Goal: Transaction & Acquisition: Purchase product/service

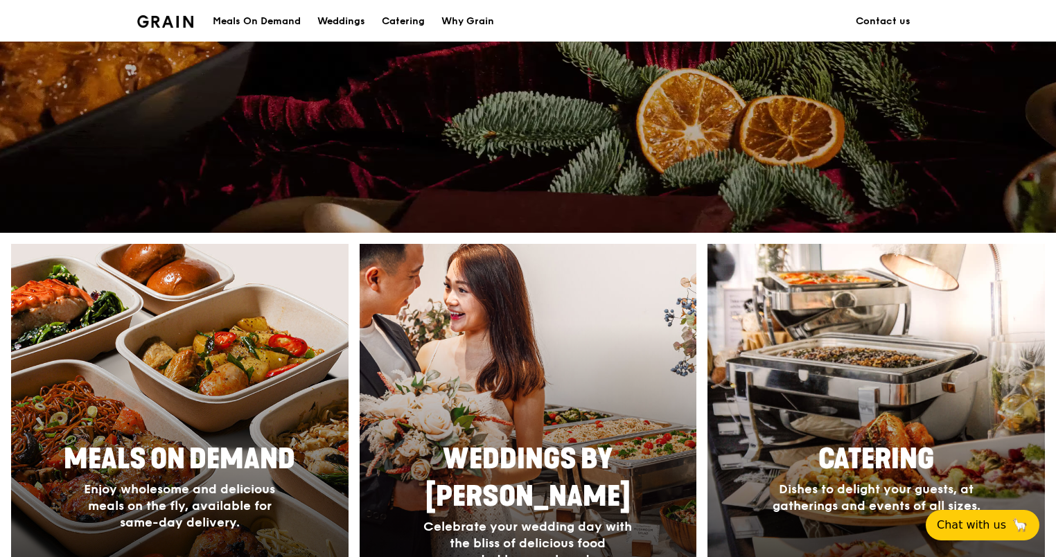
scroll to position [554, 0]
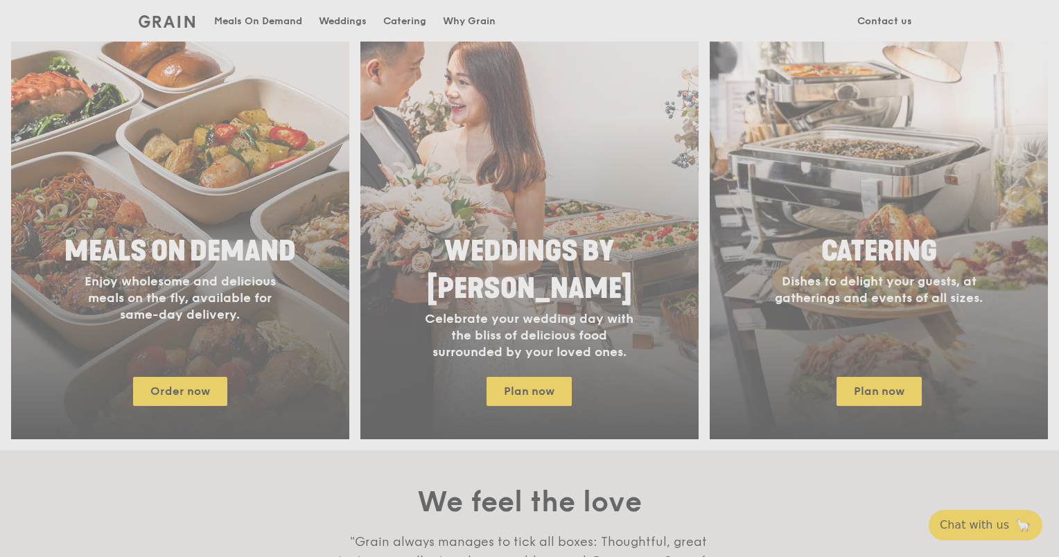
click at [172, 306] on div "Weddings by [PERSON_NAME] presents Plan the perfect celebration with us, all in…" at bounding box center [529, 278] width 1059 height 557
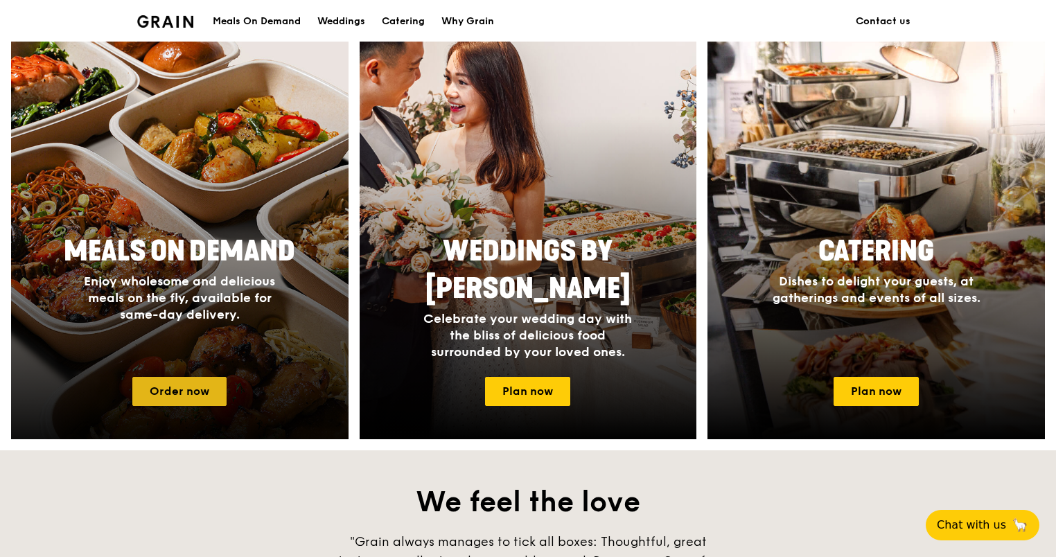
click at [177, 380] on link "Order now" at bounding box center [179, 391] width 94 height 29
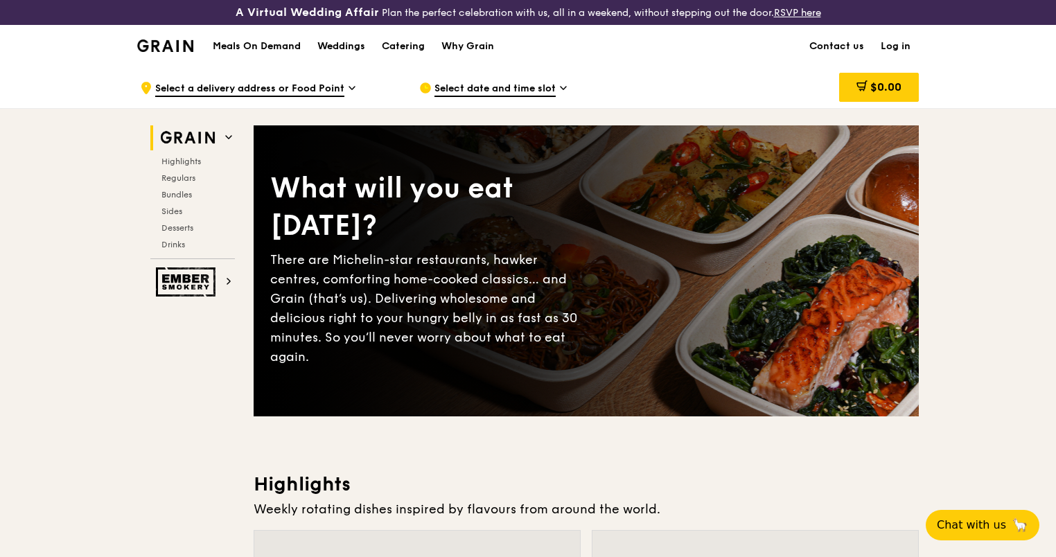
click at [452, 86] on span "Select date and time slot" at bounding box center [494, 89] width 121 height 15
click at [300, 89] on span "Select a delivery address or Food Point" at bounding box center [249, 89] width 189 height 15
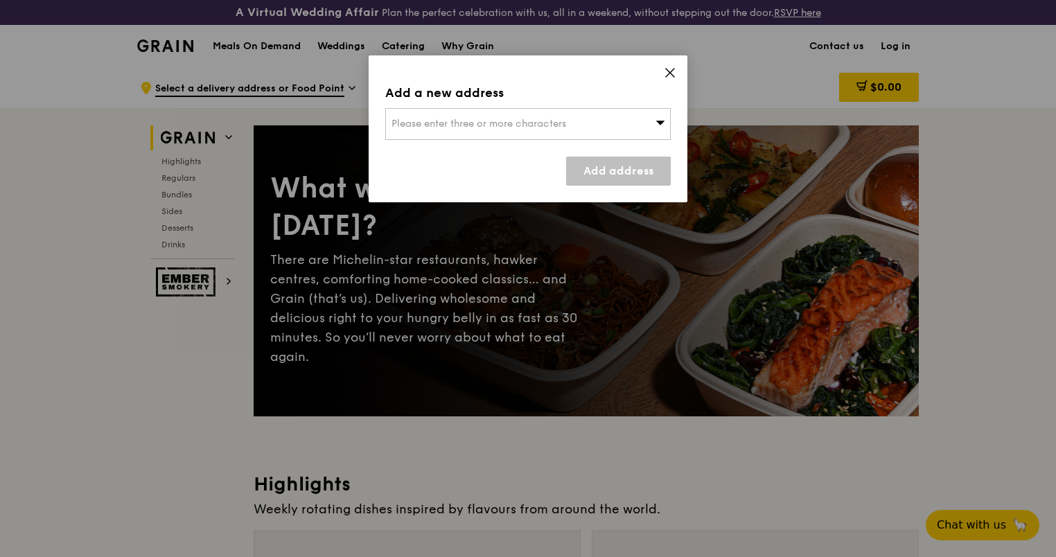
click at [427, 121] on span "Please enter three or more characters" at bounding box center [478, 124] width 175 height 12
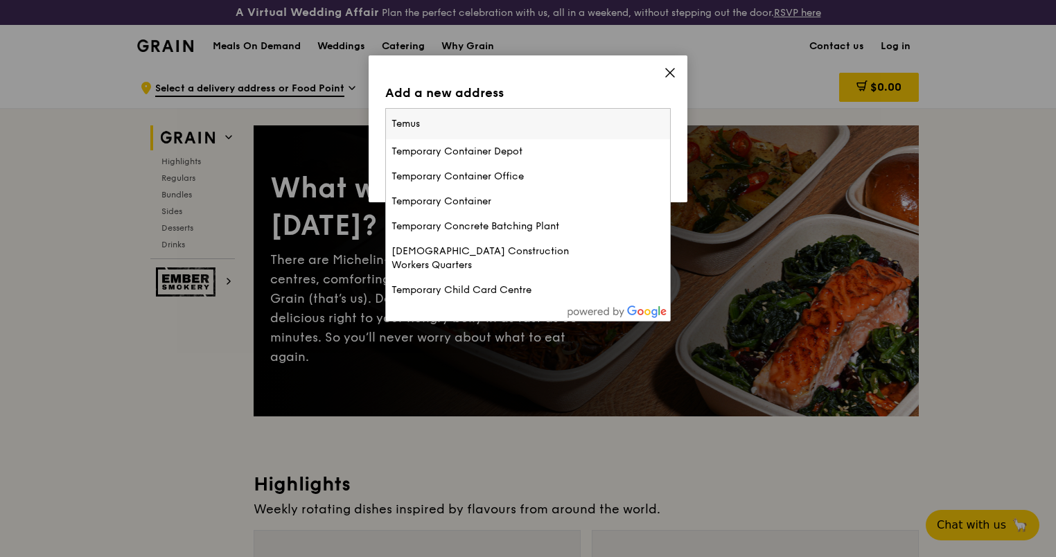
type input "Temus"
click at [668, 71] on icon at bounding box center [670, 73] width 8 height 8
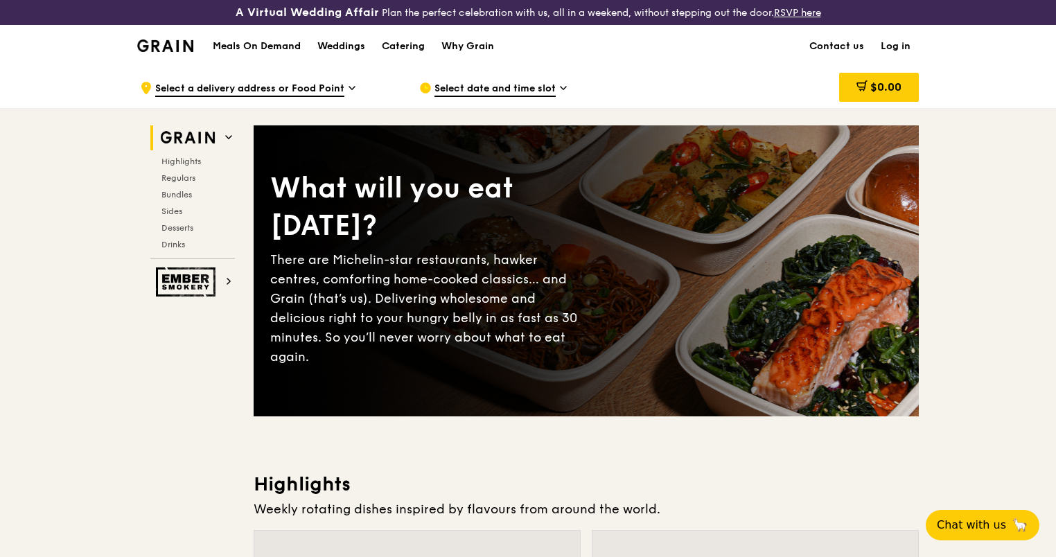
click at [466, 78] on div "Select date and time slot" at bounding box center [547, 88] width 257 height 42
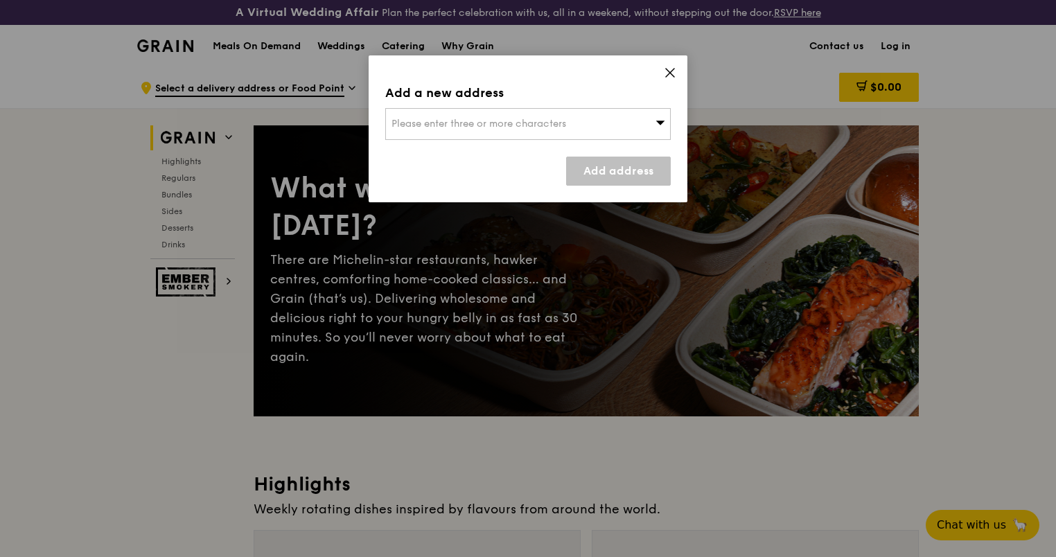
click at [458, 124] on span "Please enter three or more characters" at bounding box center [478, 124] width 175 height 12
type input "Temus"
click at [664, 69] on icon at bounding box center [670, 73] width 12 height 12
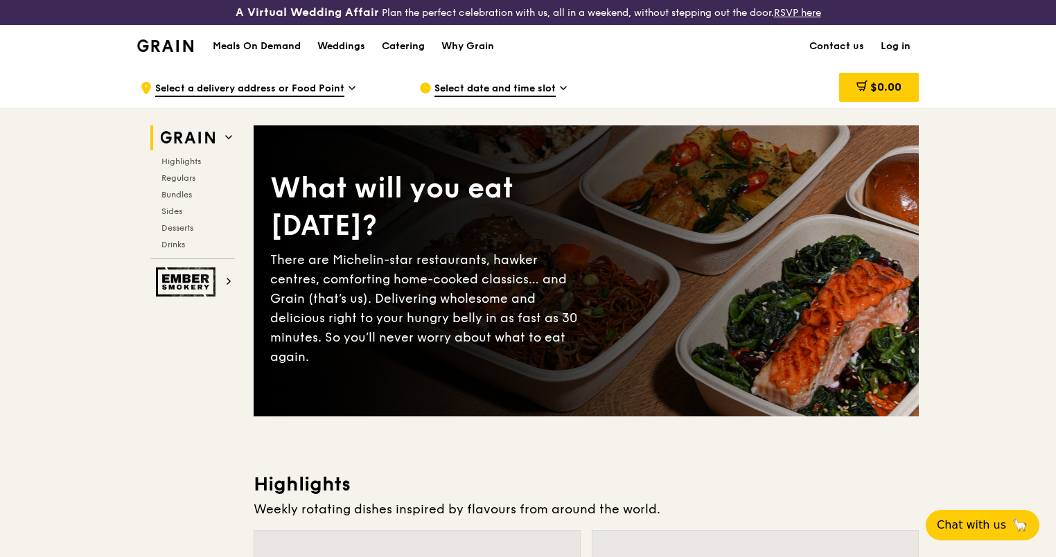
click at [464, 89] on span "Select date and time slot" at bounding box center [494, 89] width 121 height 15
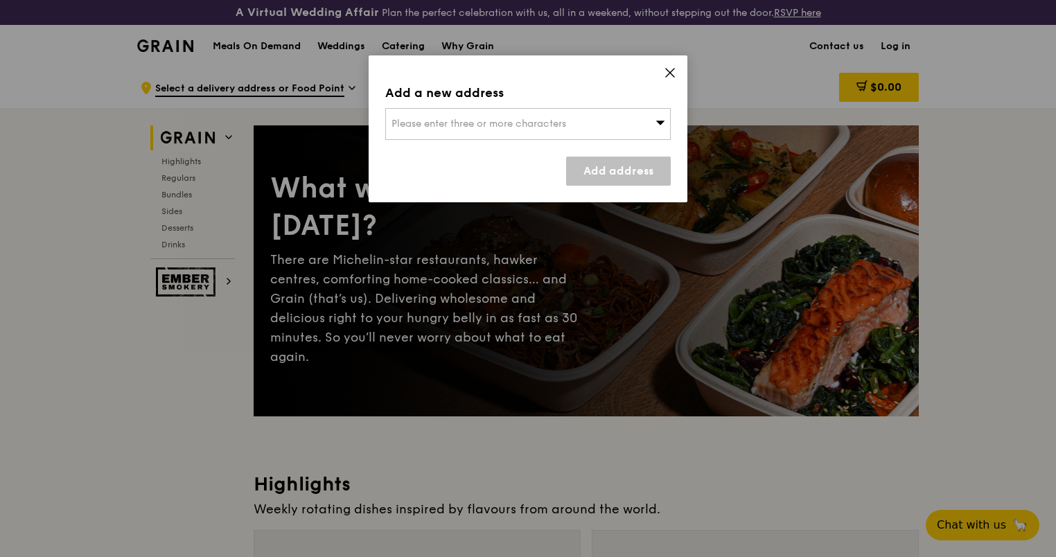
click at [668, 69] on icon at bounding box center [670, 73] width 12 height 12
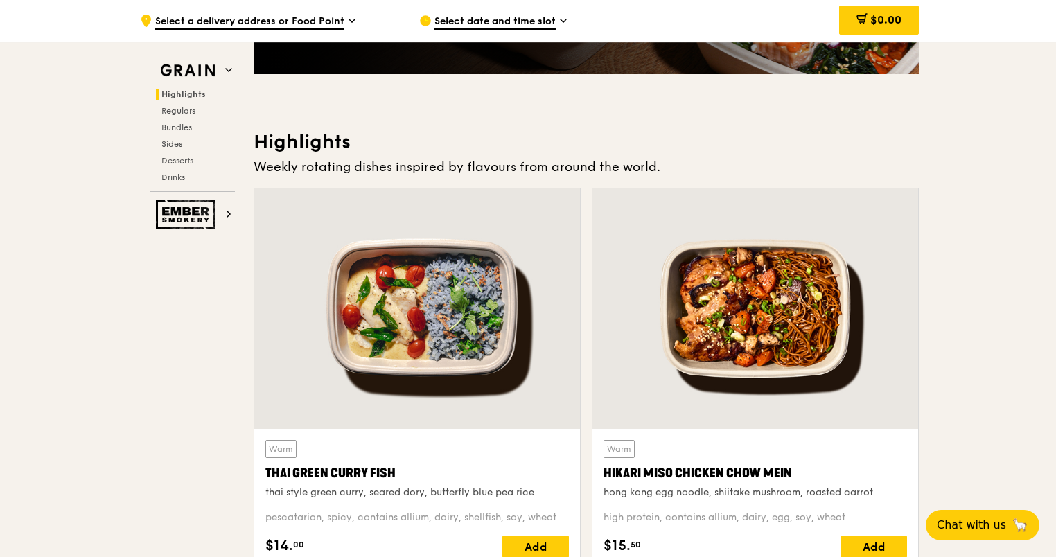
scroll to position [341, 0]
